Goal: Navigation & Orientation: Go to known website

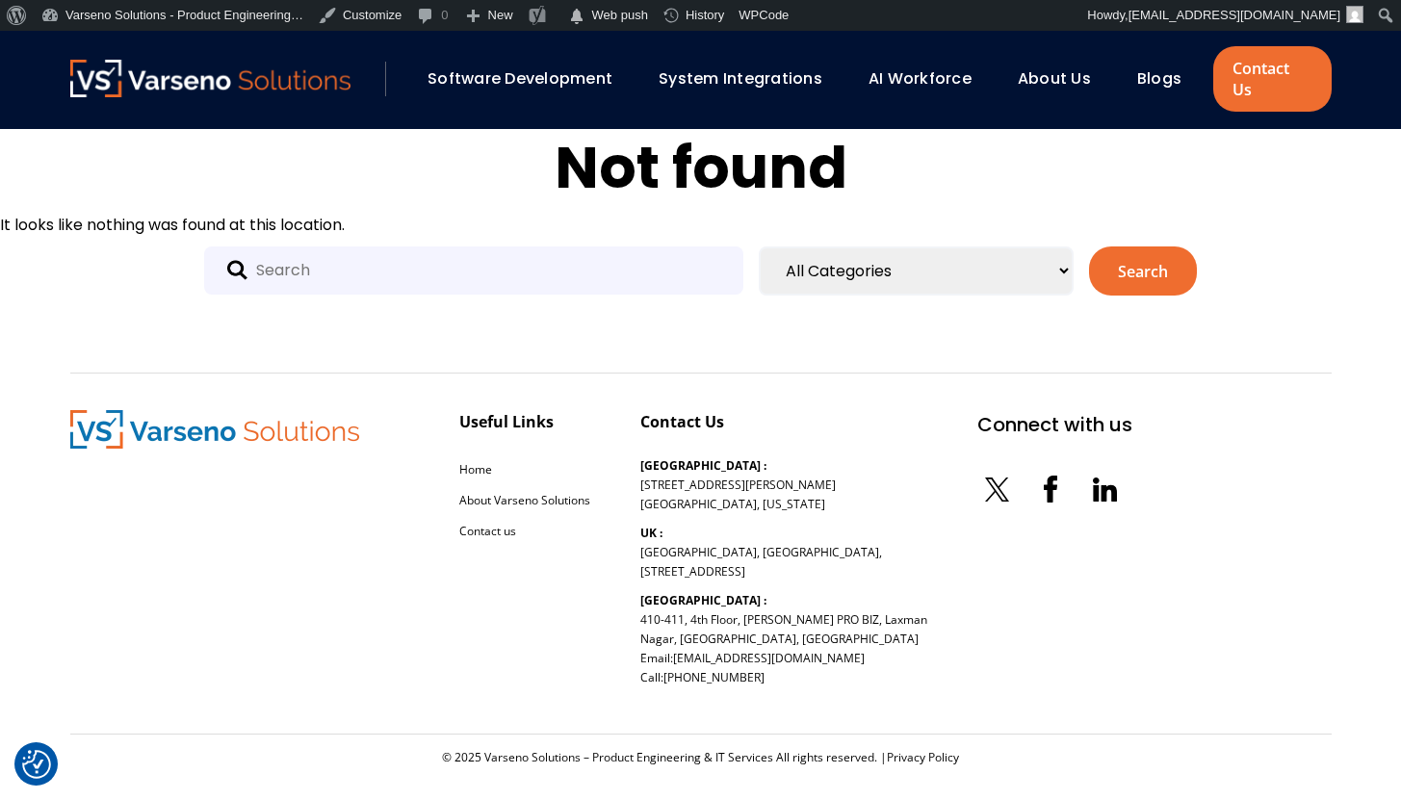
click at [404, 267] on input "text" at bounding box center [473, 270] width 539 height 48
